Goal: Task Accomplishment & Management: Manage account settings

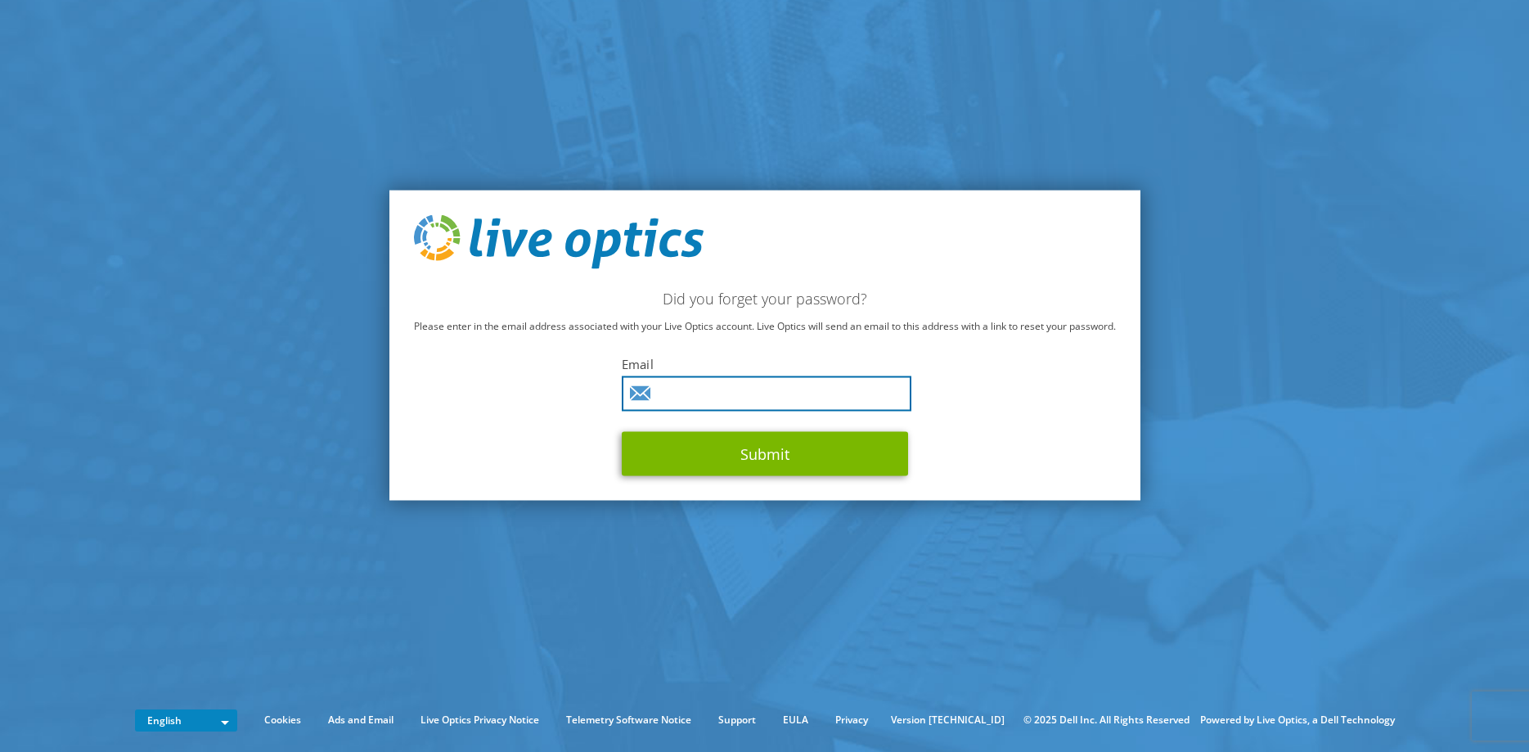
click at [713, 393] on input "text" at bounding box center [767, 392] width 290 height 35
type input "spetrou@hte.com.cy"
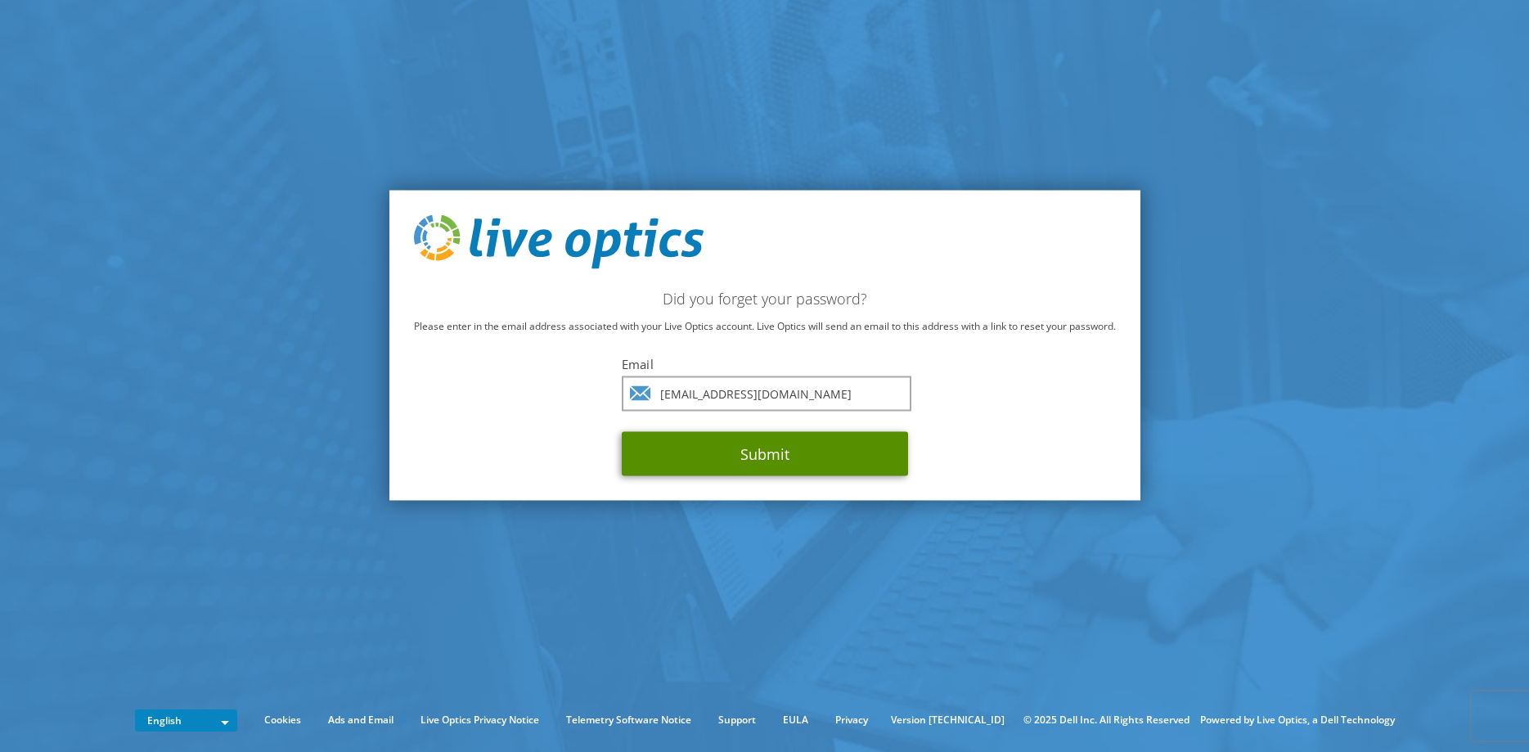
click at [811, 462] on button "Submit" at bounding box center [765, 453] width 286 height 44
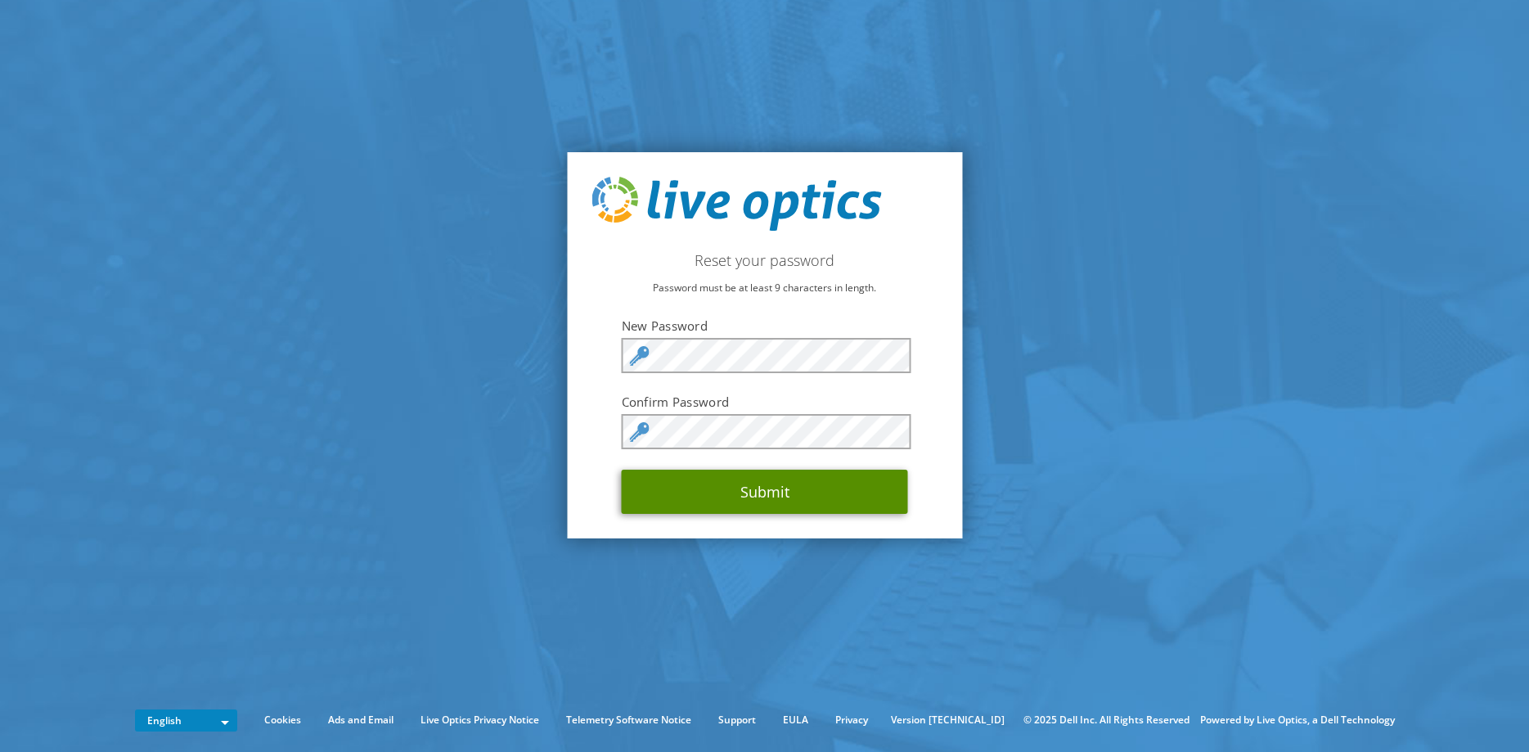
click at [788, 496] on button "Submit" at bounding box center [765, 492] width 286 height 44
